Goal: Book appointment/travel/reservation

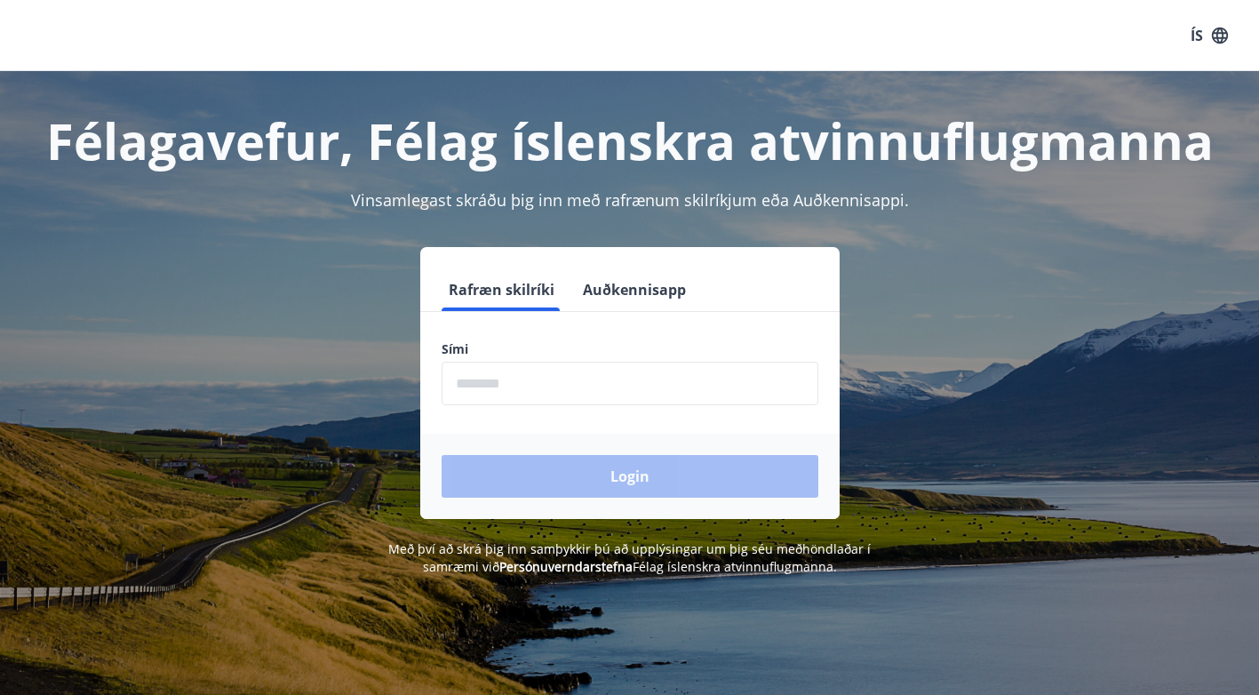
click at [522, 386] on input "phone" at bounding box center [630, 384] width 377 height 44
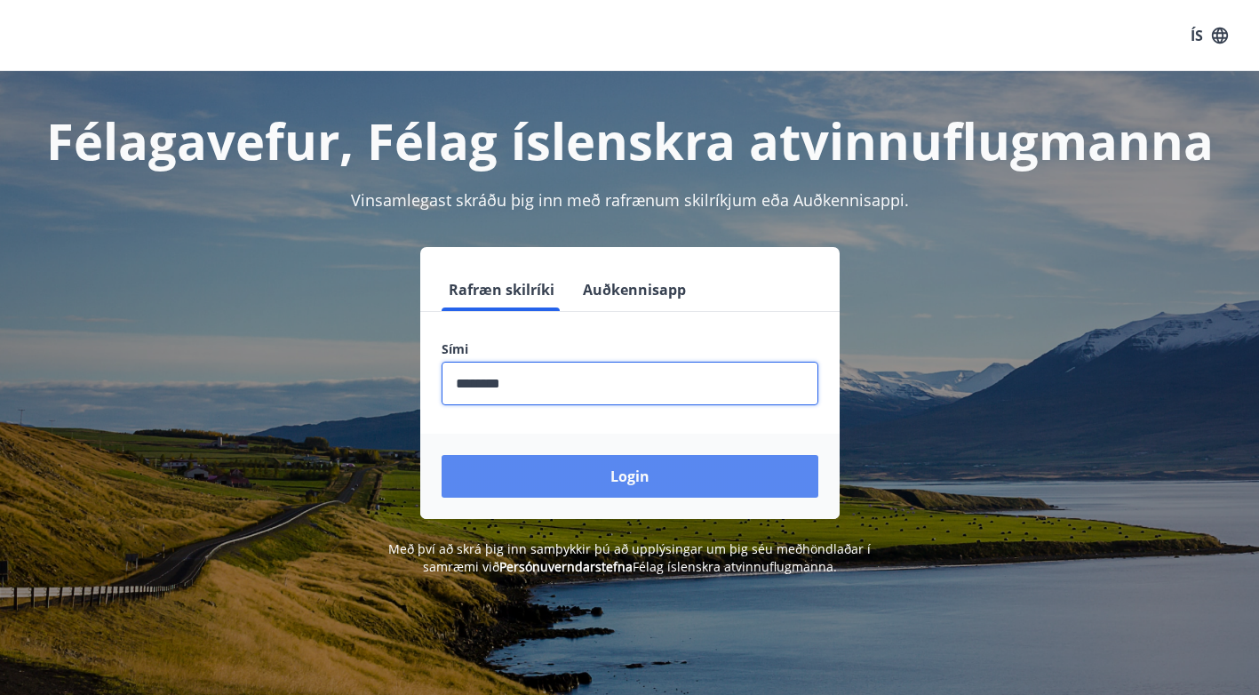
type input "********"
click at [501, 482] on button "Login" at bounding box center [630, 476] width 377 height 43
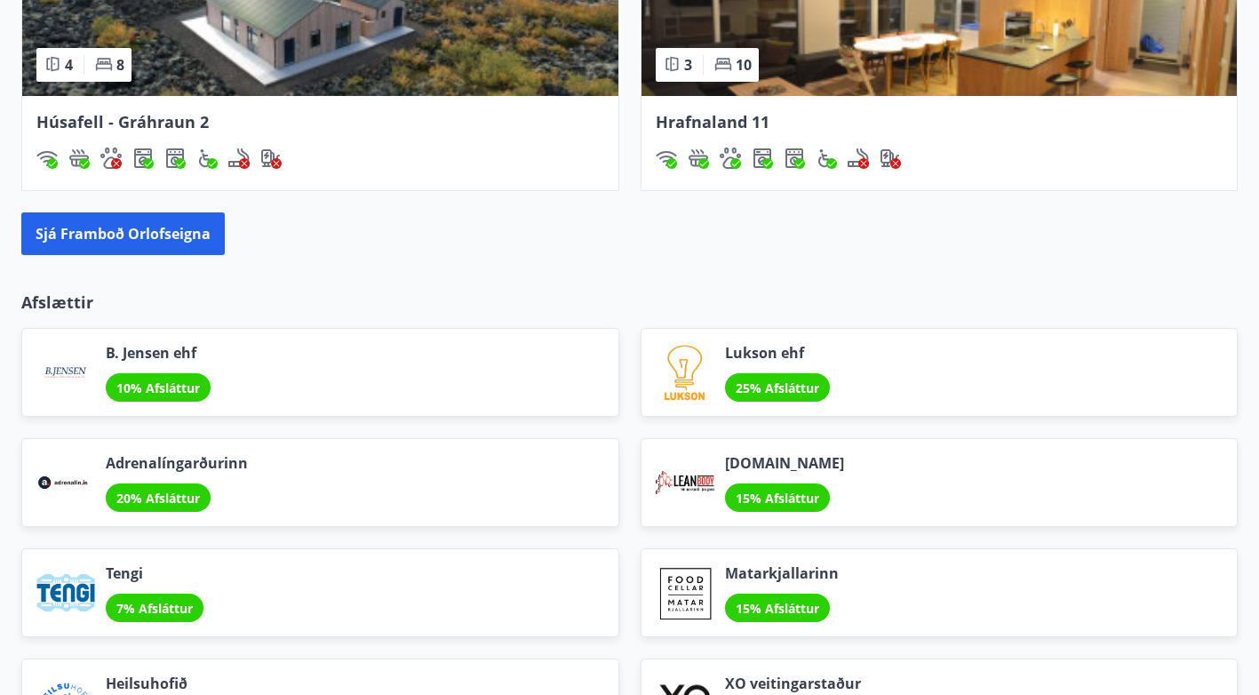
scroll to position [1783, 0]
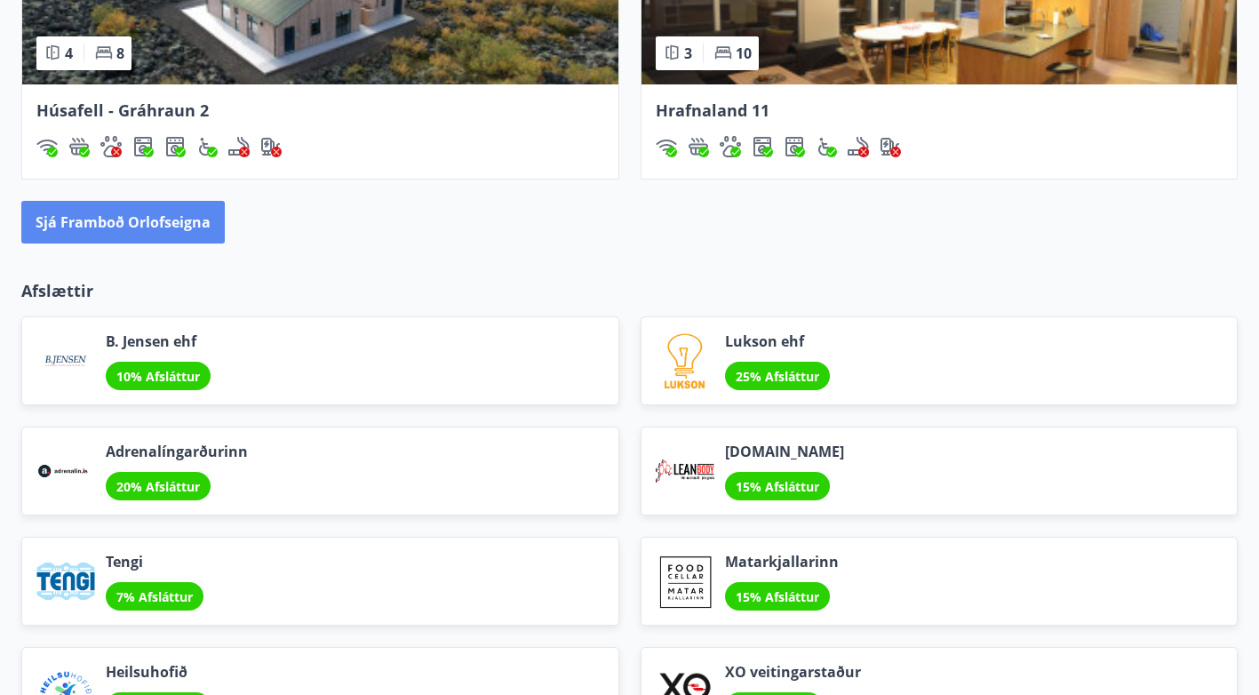
click at [197, 229] on button "Sjá framboð orlofseigna" at bounding box center [122, 222] width 203 height 43
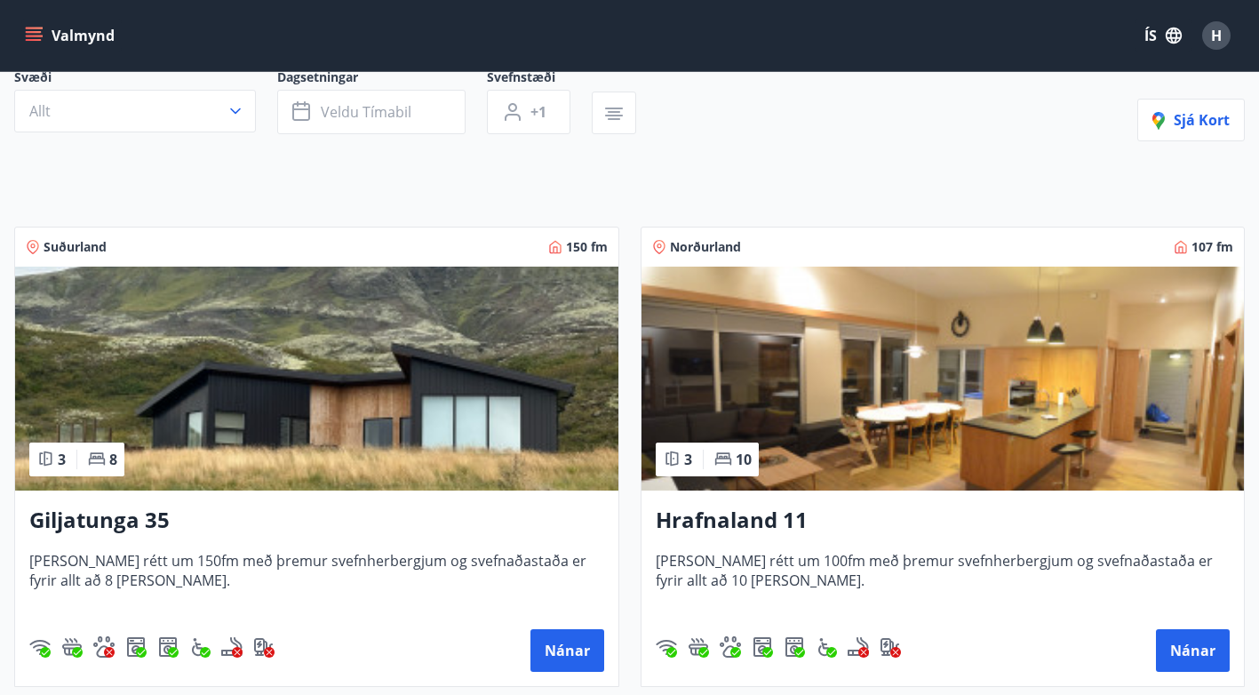
scroll to position [174, 0]
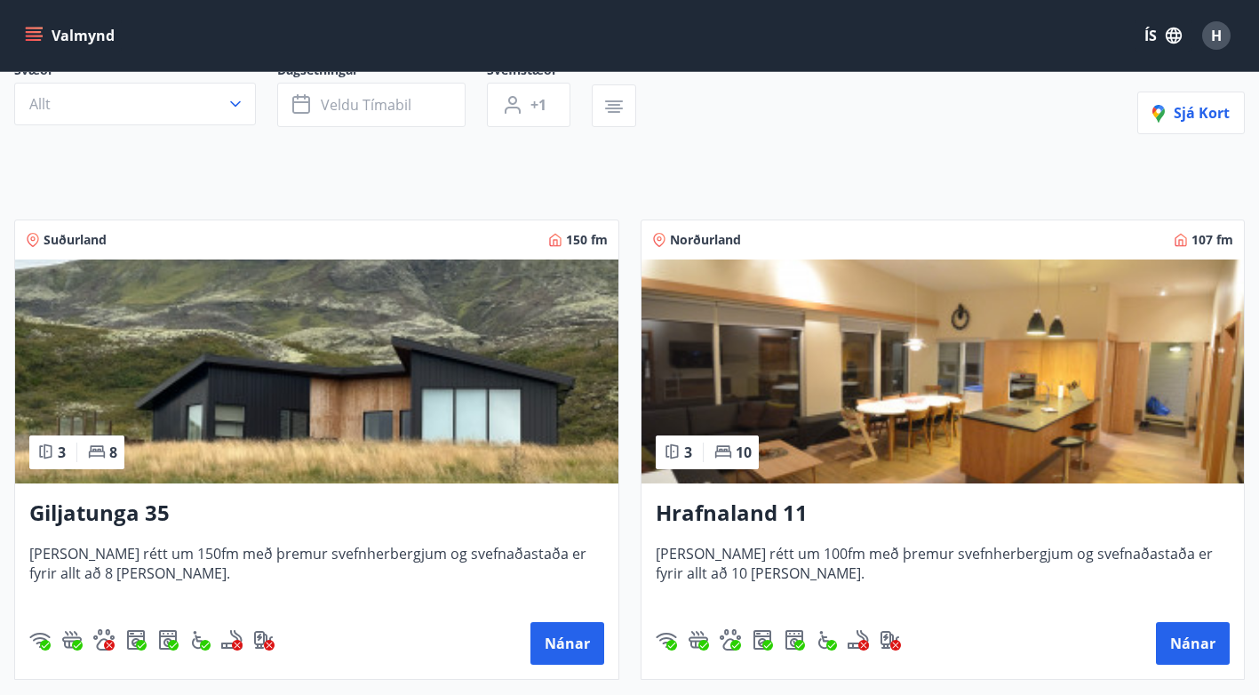
click at [457, 400] on img at bounding box center [316, 371] width 603 height 224
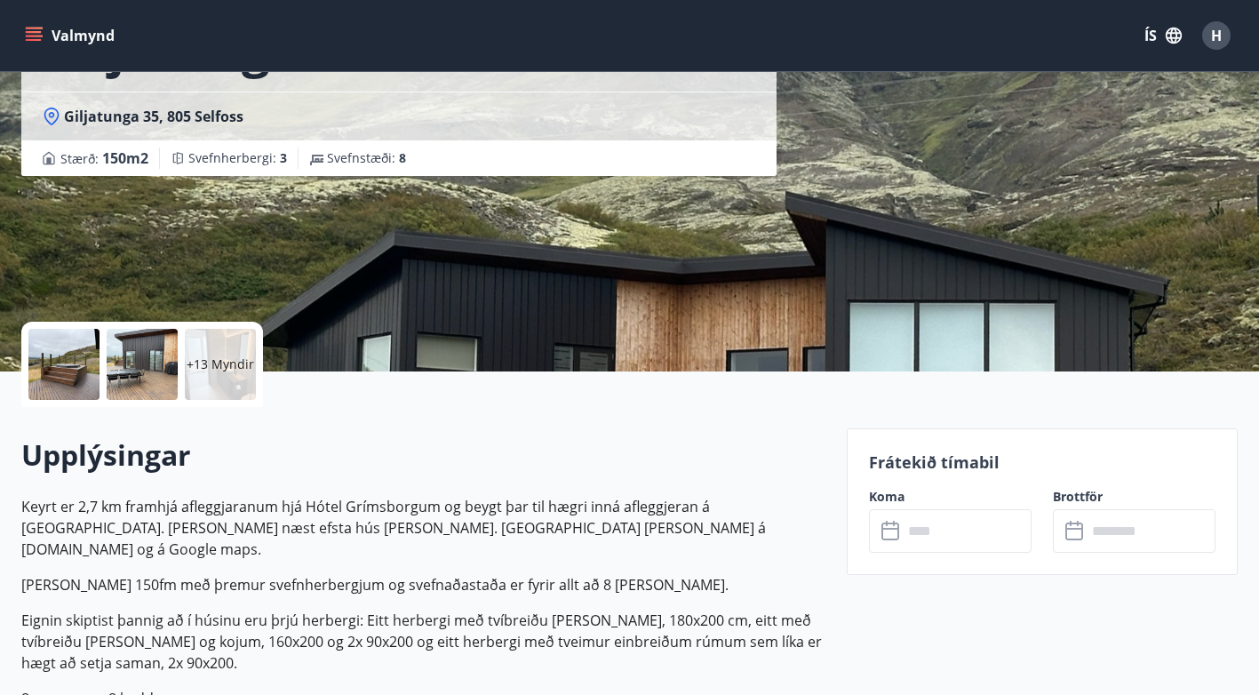
scroll to position [163, 0]
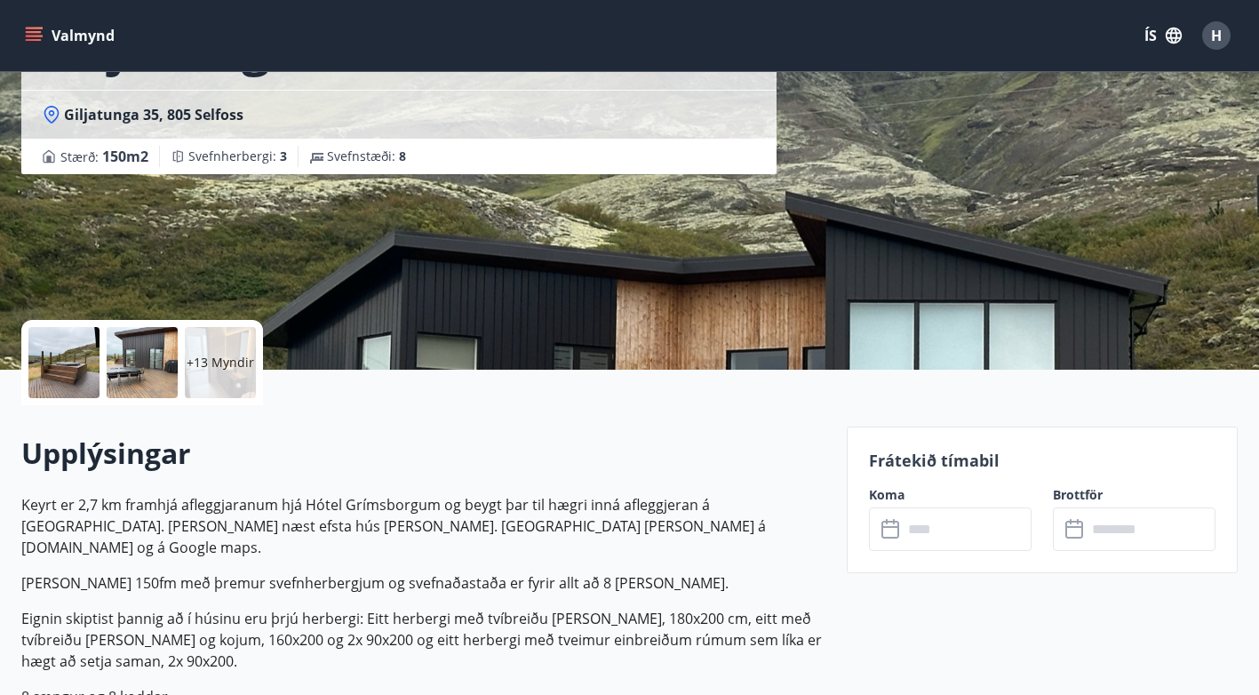
click at [68, 360] on div at bounding box center [63, 362] width 71 height 71
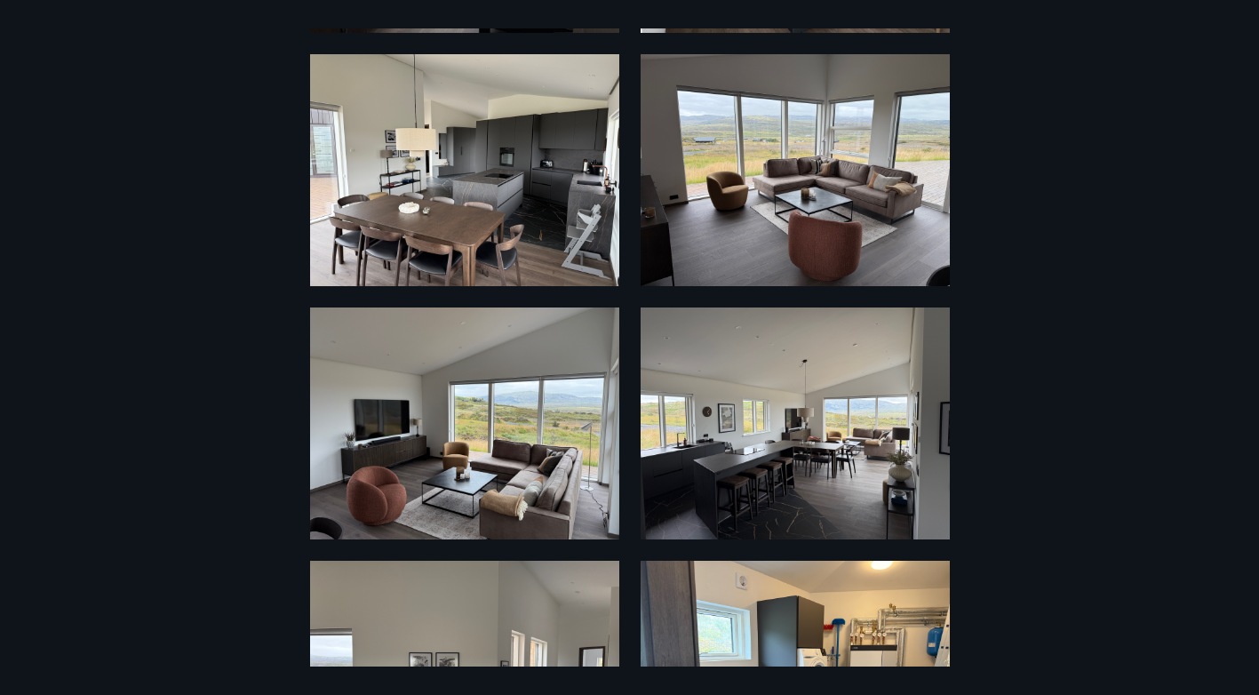
scroll to position [1467, 0]
